Goal: Transaction & Acquisition: Download file/media

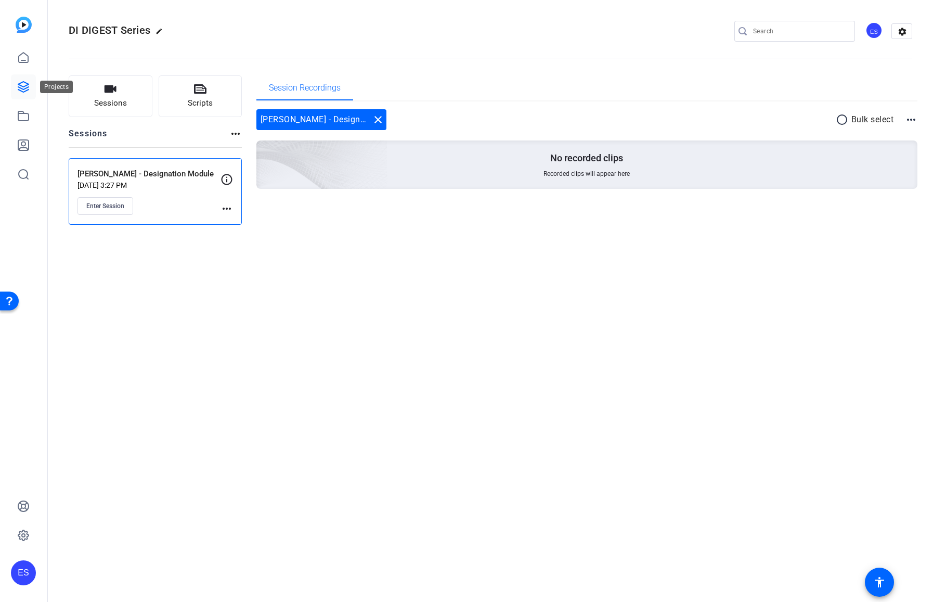
click at [21, 88] on icon at bounding box center [23, 87] width 10 height 10
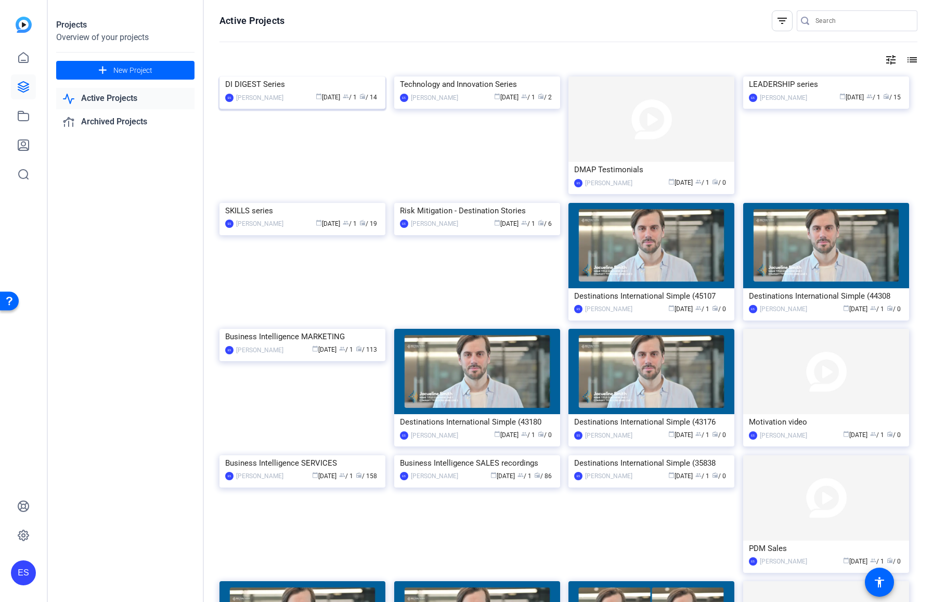
click at [299, 76] on img at bounding box center [302, 76] width 166 height 0
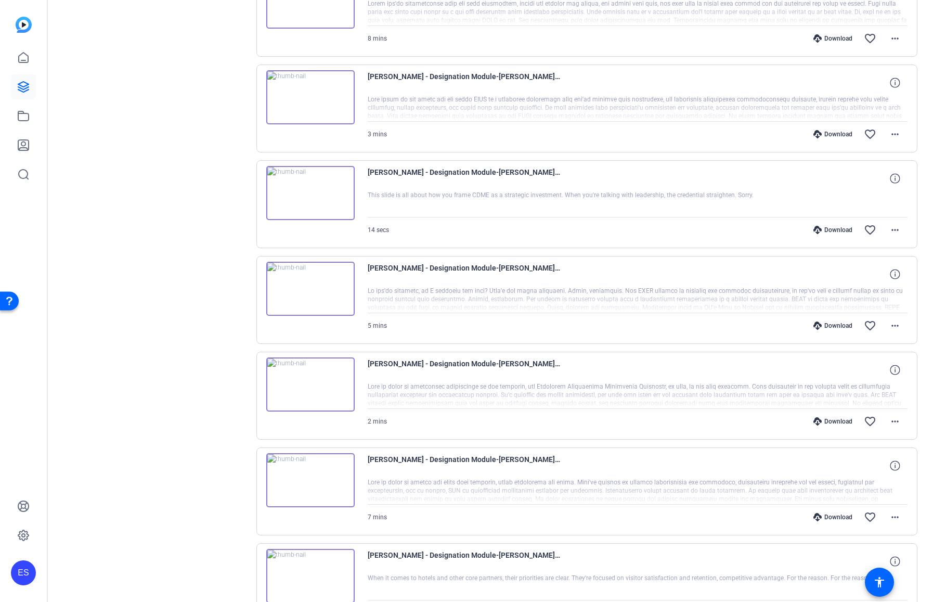
scroll to position [641, 0]
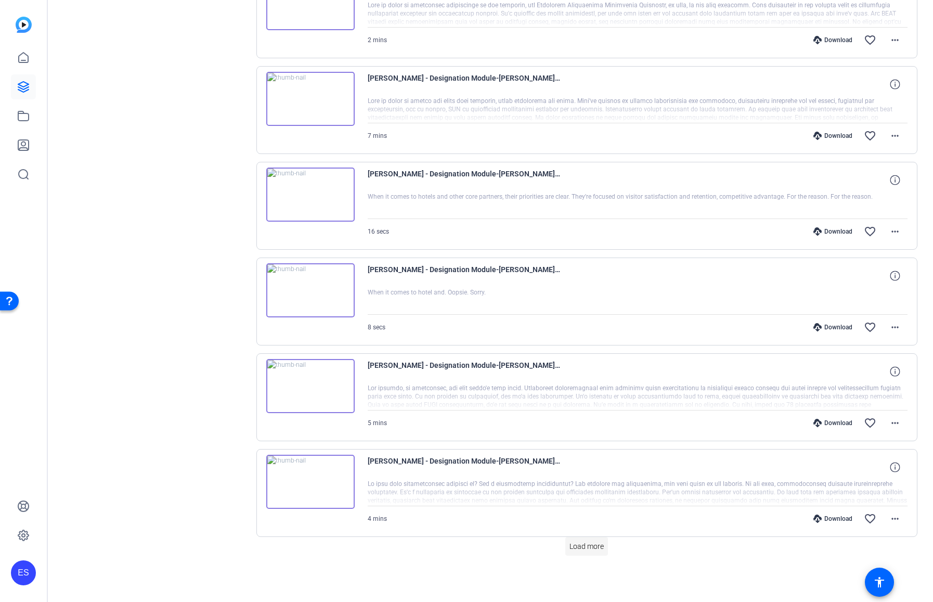
click at [579, 547] on span "Load more" at bounding box center [586, 546] width 34 height 11
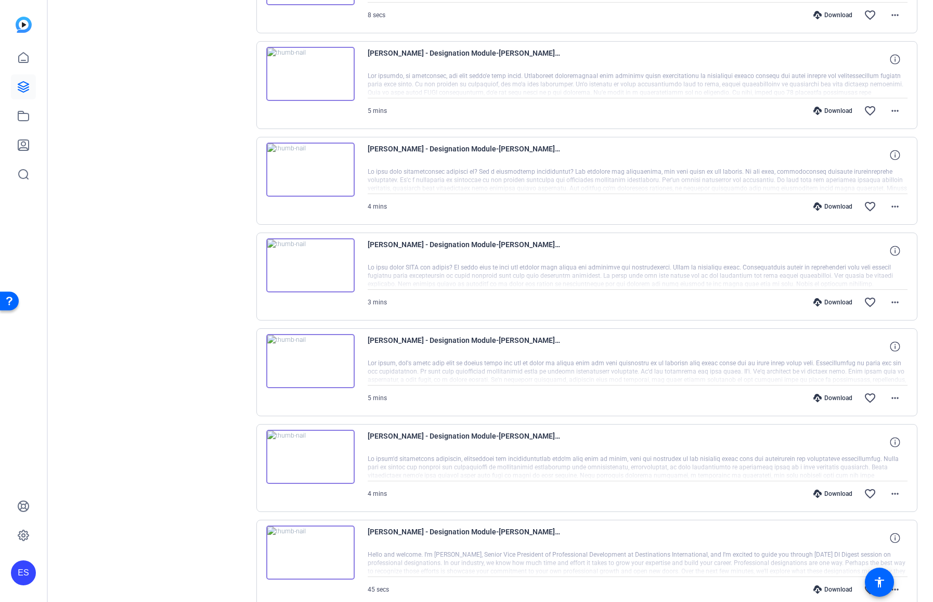
scroll to position [1005, 0]
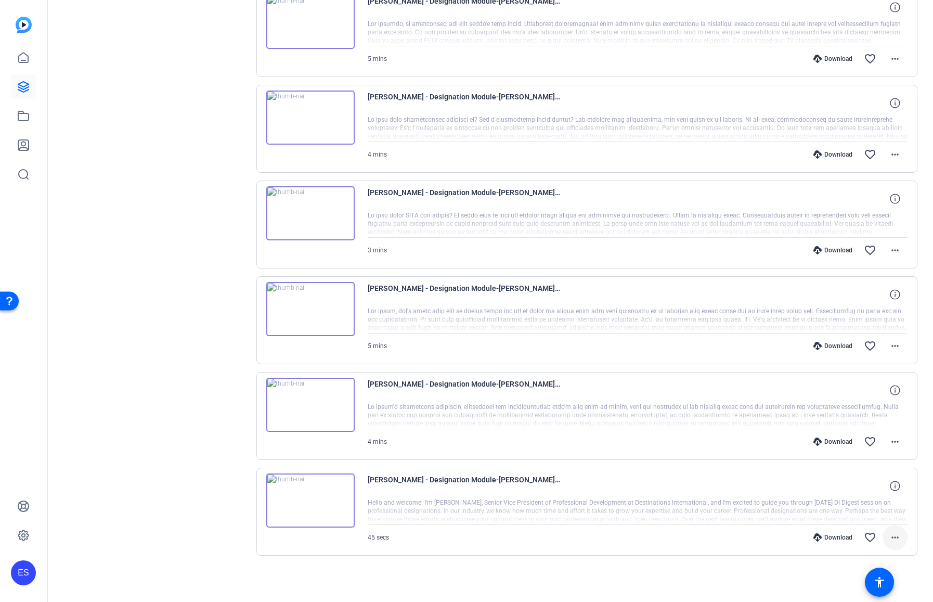
click at [891, 539] on mat-icon "more_horiz" at bounding box center [895, 537] width 12 height 12
click at [860, 437] on span "Download MP4" at bounding box center [863, 438] width 62 height 12
click at [889, 447] on mat-icon "more_horiz" at bounding box center [895, 441] width 12 height 12
click at [873, 486] on span "Download MP4" at bounding box center [863, 489] width 62 height 12
click at [891, 342] on mat-icon "more_horiz" at bounding box center [895, 346] width 12 height 12
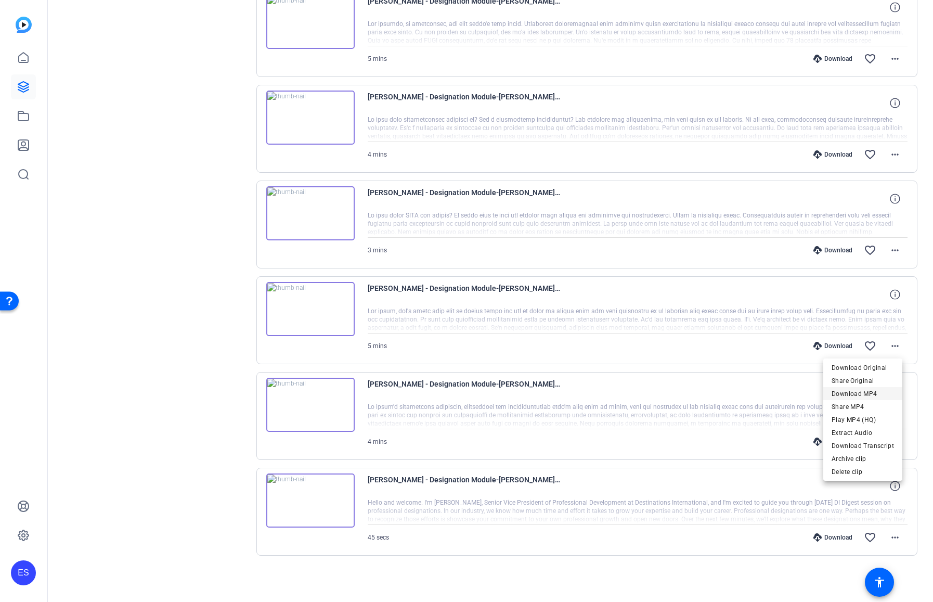
click at [868, 394] on span "Download MP4" at bounding box center [863, 393] width 62 height 12
click at [890, 250] on mat-icon "more_horiz" at bounding box center [895, 250] width 12 height 12
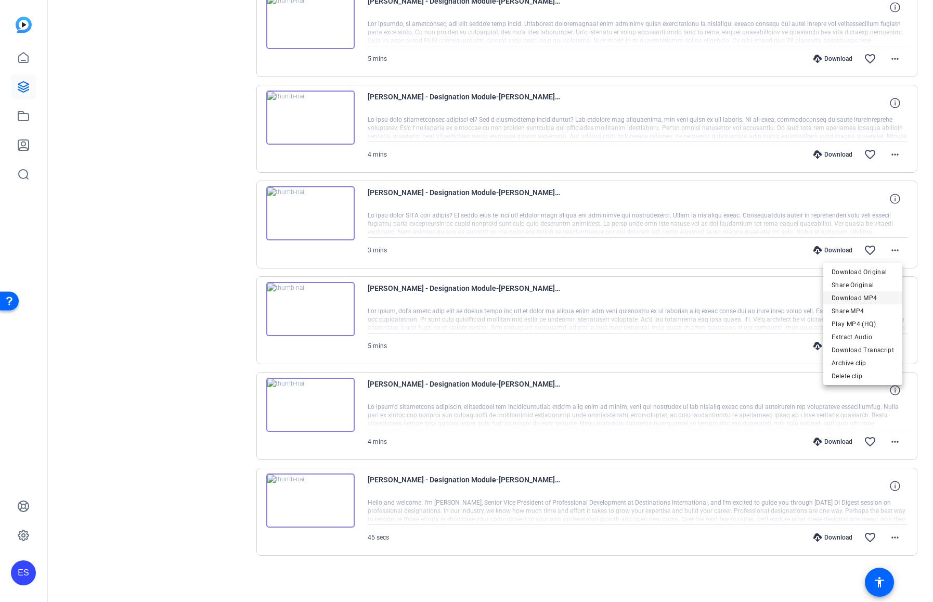
click at [858, 298] on span "Download MP4" at bounding box center [863, 298] width 62 height 12
click at [889, 153] on mat-icon "more_horiz" at bounding box center [895, 154] width 12 height 12
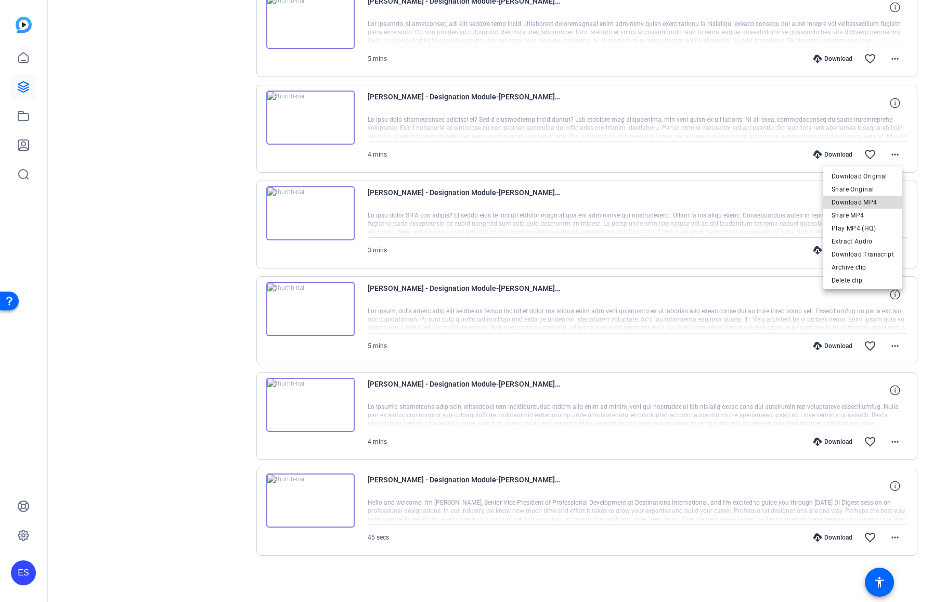
click at [864, 203] on span "Download MP4" at bounding box center [863, 202] width 62 height 12
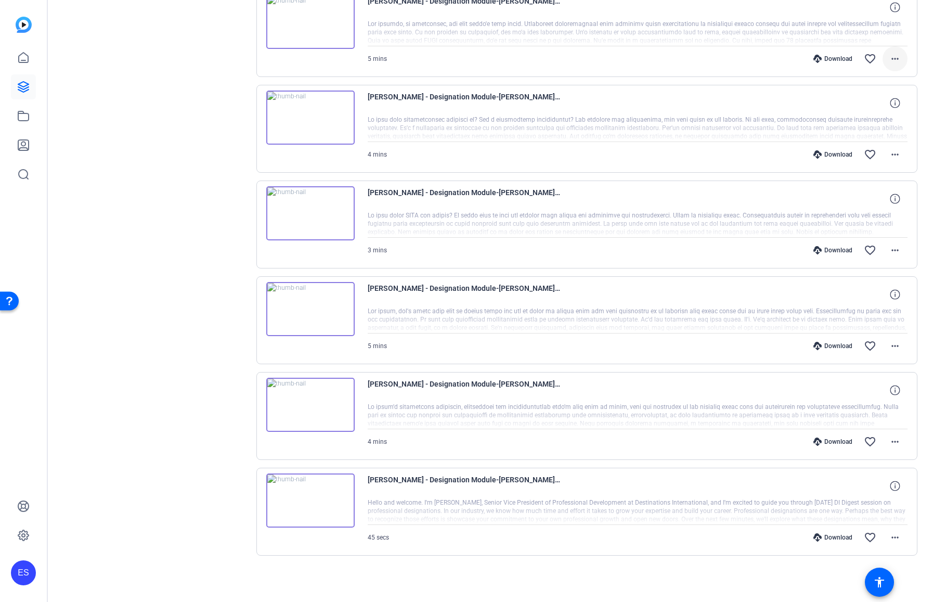
click at [889, 59] on mat-icon "more_horiz" at bounding box center [895, 59] width 12 height 12
click at [864, 110] on span "Download MP4" at bounding box center [863, 106] width 62 height 12
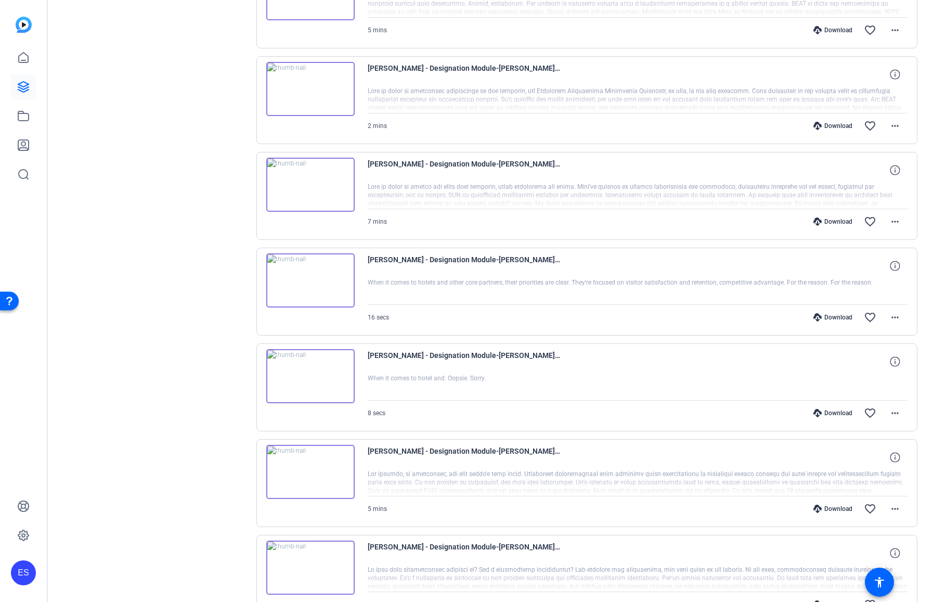
scroll to position [537, 0]
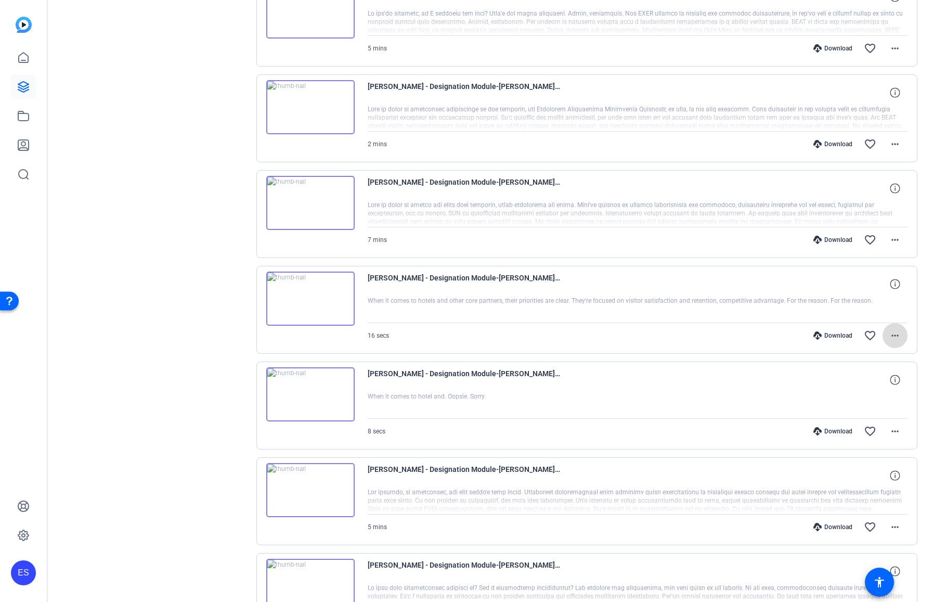
click at [889, 336] on mat-icon "more_horiz" at bounding box center [895, 335] width 12 height 12
click at [891, 239] on div at bounding box center [466, 301] width 933 height 602
click at [889, 241] on mat-icon "more_horiz" at bounding box center [895, 240] width 12 height 12
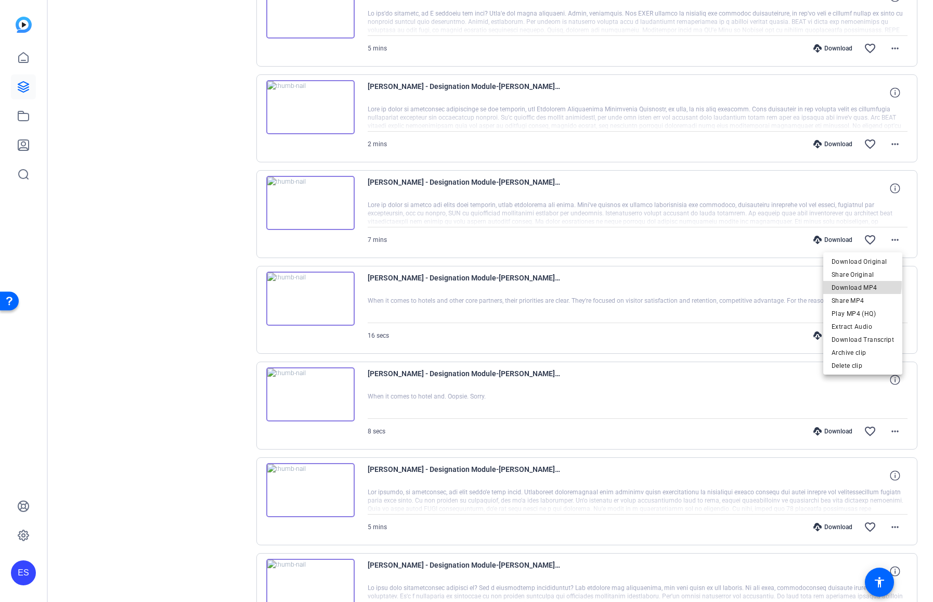
click at [861, 284] on span "Download MP4" at bounding box center [863, 287] width 62 height 12
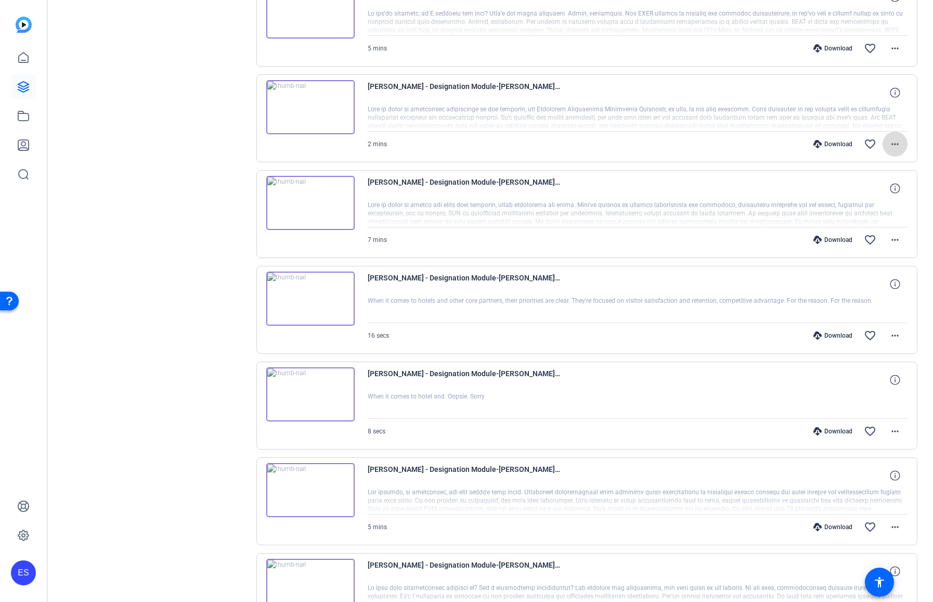
click at [895, 146] on mat-icon "more_horiz" at bounding box center [895, 144] width 12 height 12
click at [867, 192] on span "Download MP4" at bounding box center [863, 192] width 62 height 12
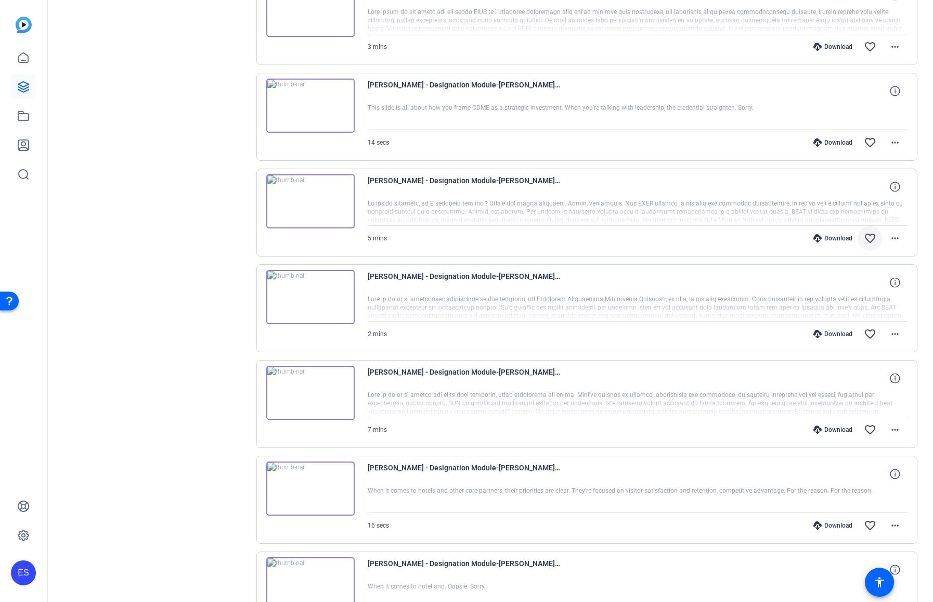
scroll to position [329, 0]
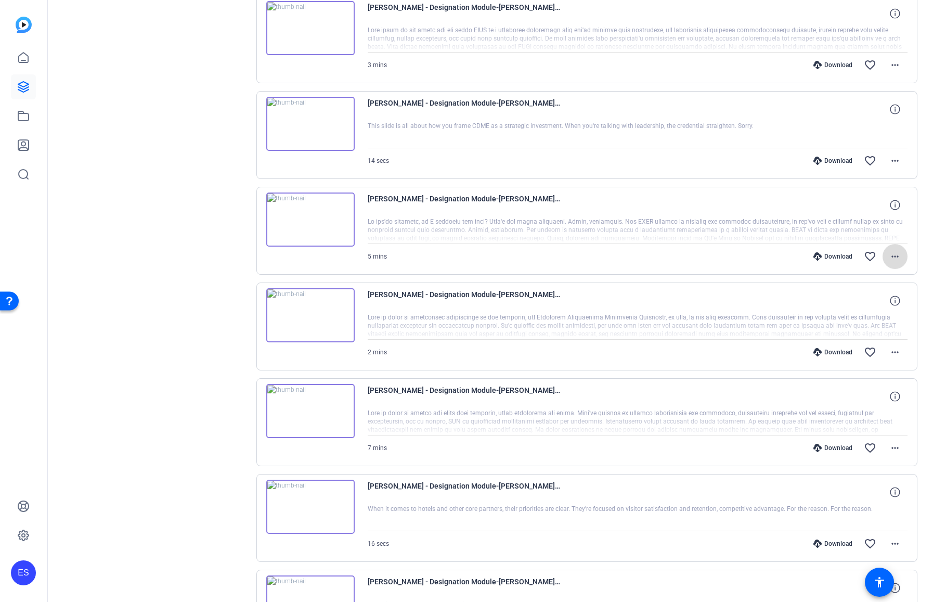
click at [898, 256] on span at bounding box center [895, 256] width 25 height 25
click at [860, 305] on span "Download MP4" at bounding box center [863, 304] width 62 height 12
click at [889, 162] on mat-icon "more_horiz" at bounding box center [895, 160] width 12 height 12
click at [891, 71] on div at bounding box center [466, 301] width 933 height 602
click at [889, 68] on mat-icon "more_horiz" at bounding box center [895, 65] width 12 height 12
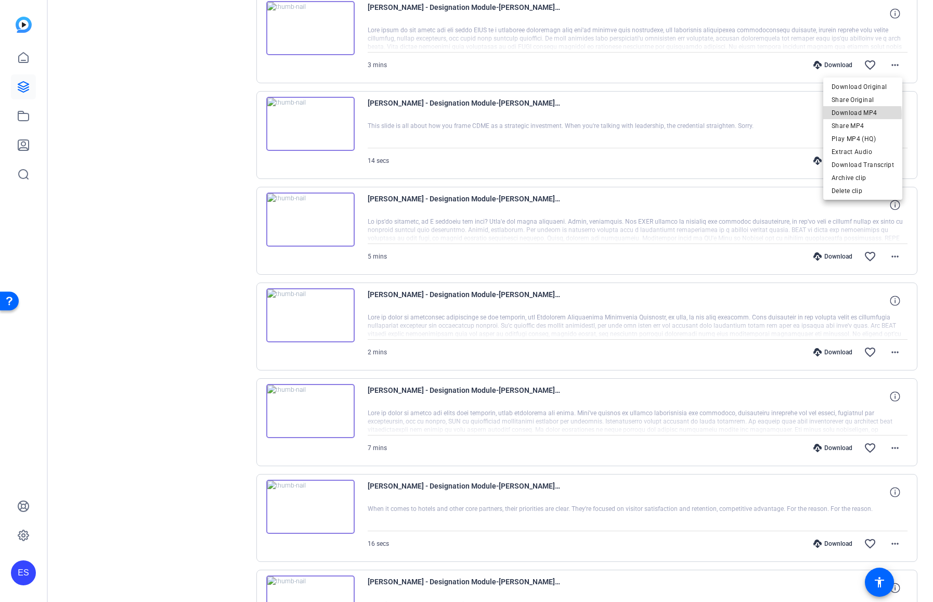
click at [861, 114] on span "Download MP4" at bounding box center [863, 113] width 62 height 12
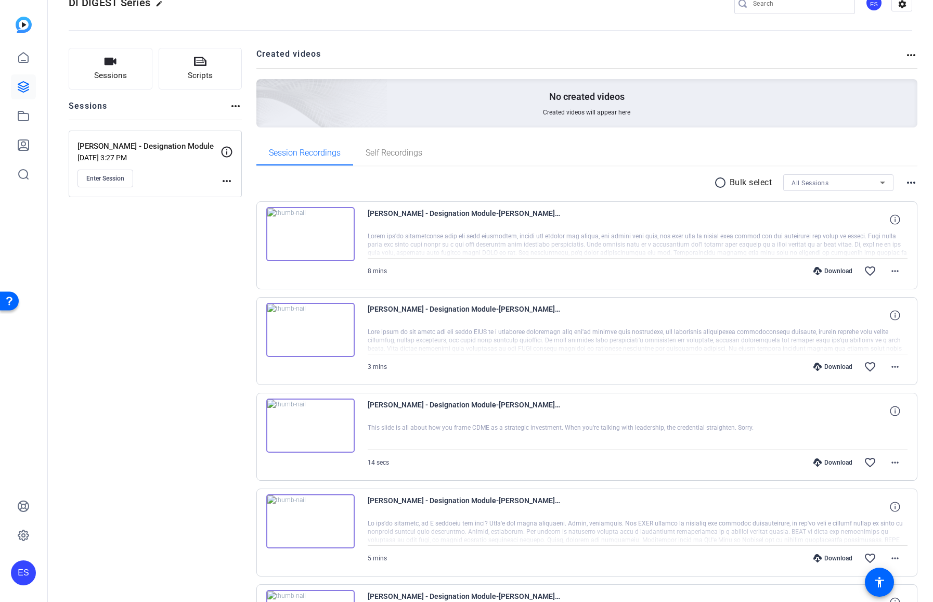
scroll to position [17, 0]
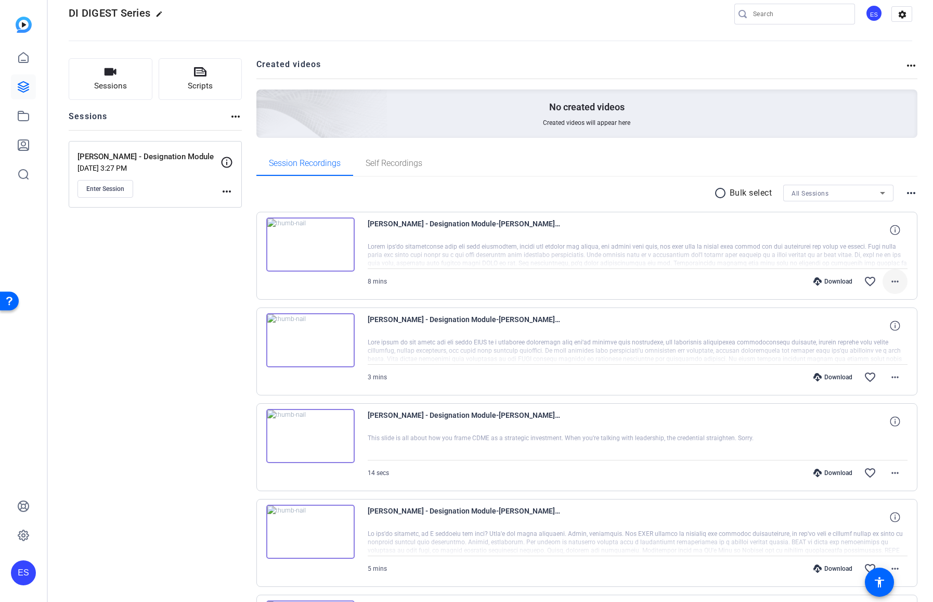
click at [889, 284] on mat-icon "more_horiz" at bounding box center [895, 281] width 12 height 12
click at [863, 330] on span "Download MP4" at bounding box center [863, 329] width 62 height 12
